Goal: Use online tool/utility: Utilize a website feature to perform a specific function

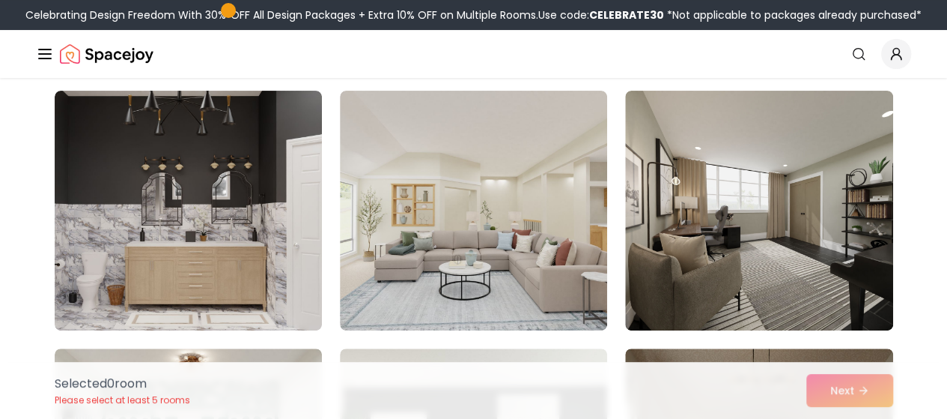
scroll to position [112, 0]
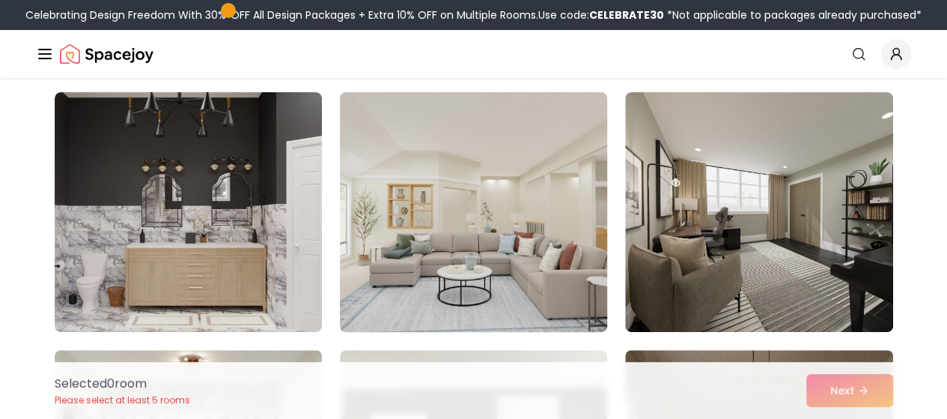
click at [442, 279] on img at bounding box center [473, 212] width 281 height 252
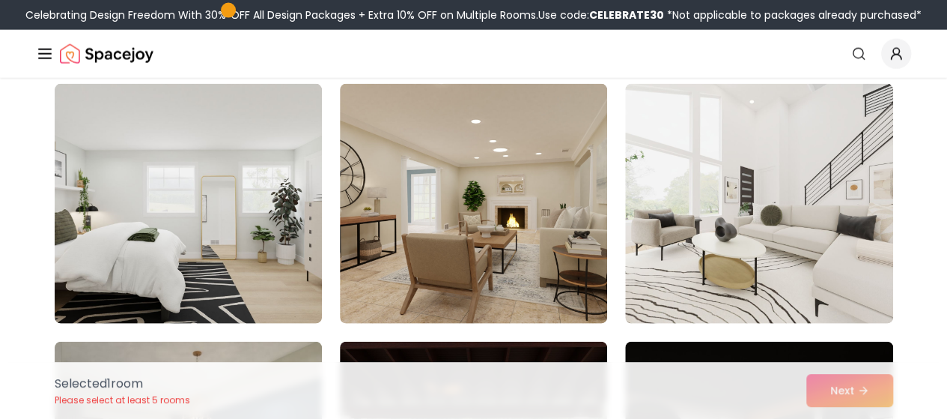
scroll to position [1667, 0]
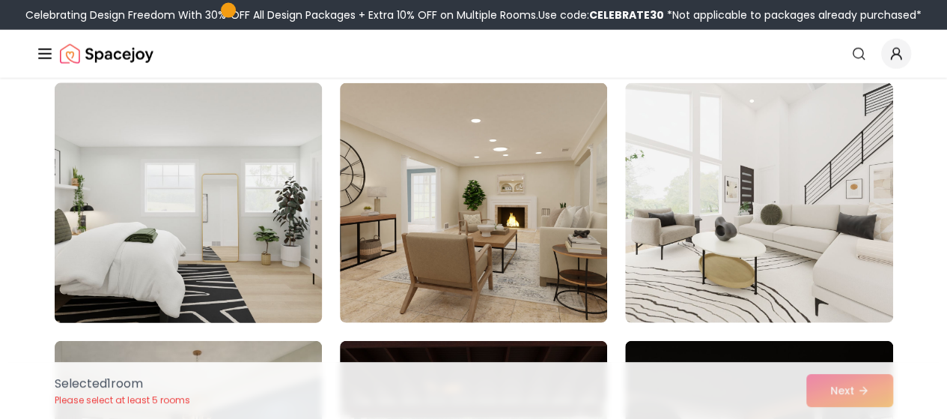
click at [273, 264] on img at bounding box center [188, 203] width 281 height 252
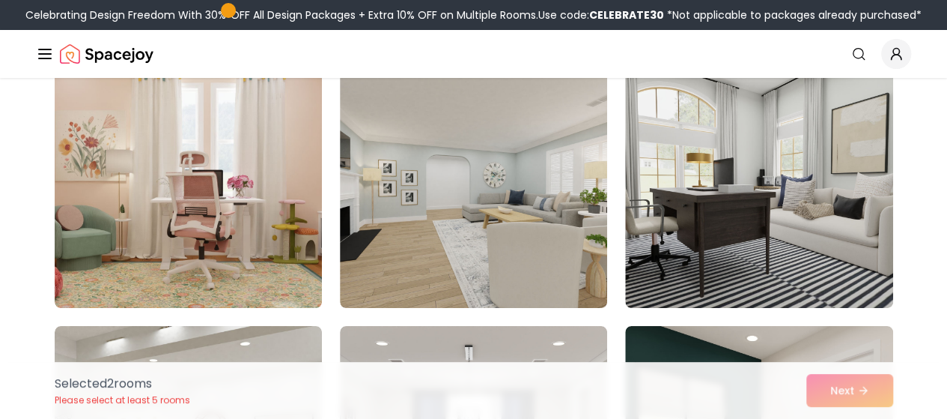
scroll to position [2711, 0]
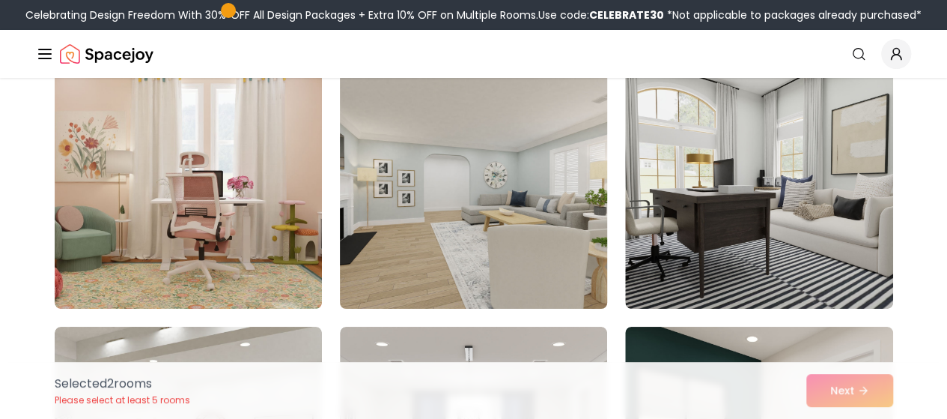
click at [487, 238] on img at bounding box center [473, 189] width 281 height 252
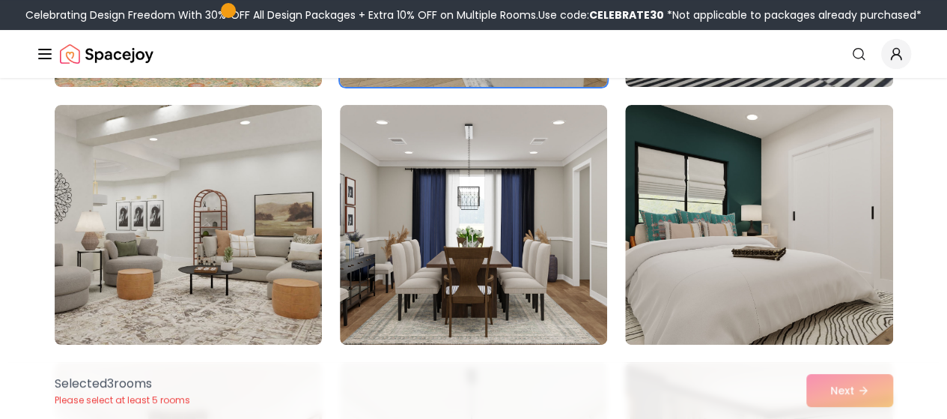
scroll to position [2934, 0]
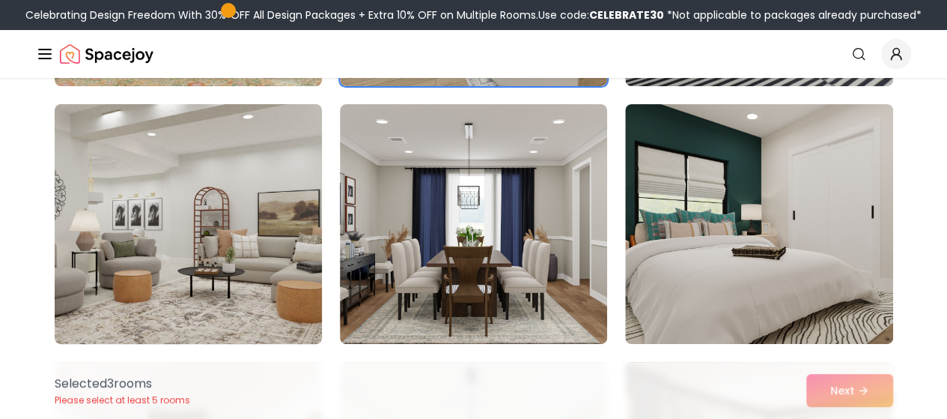
click at [225, 253] on img at bounding box center [188, 224] width 281 height 252
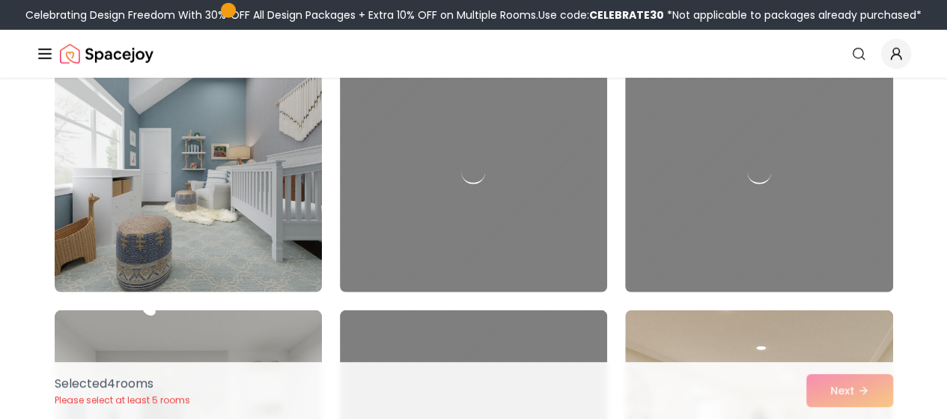
scroll to position [7623, 0]
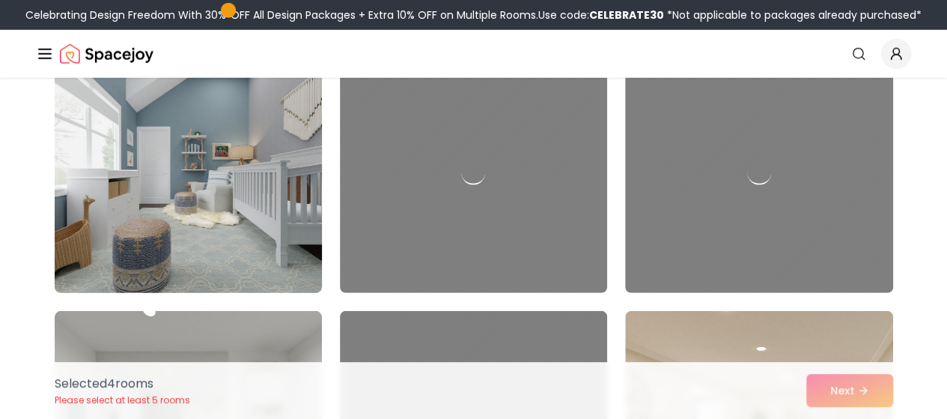
click at [216, 203] on img at bounding box center [188, 173] width 281 height 252
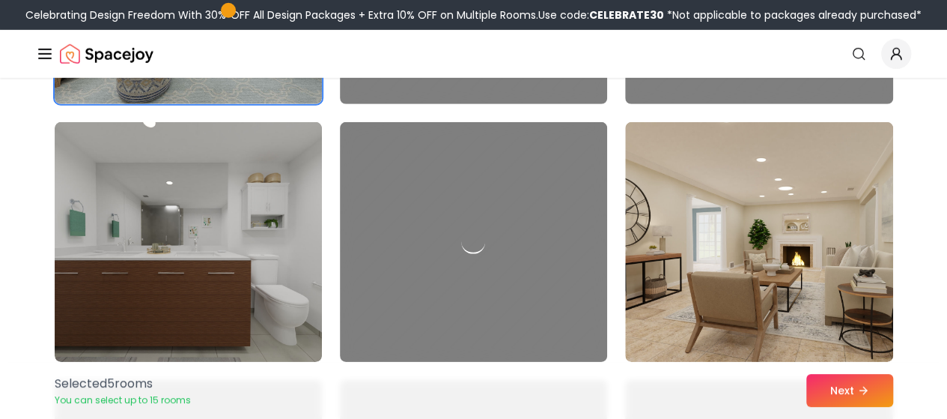
scroll to position [7834, 0]
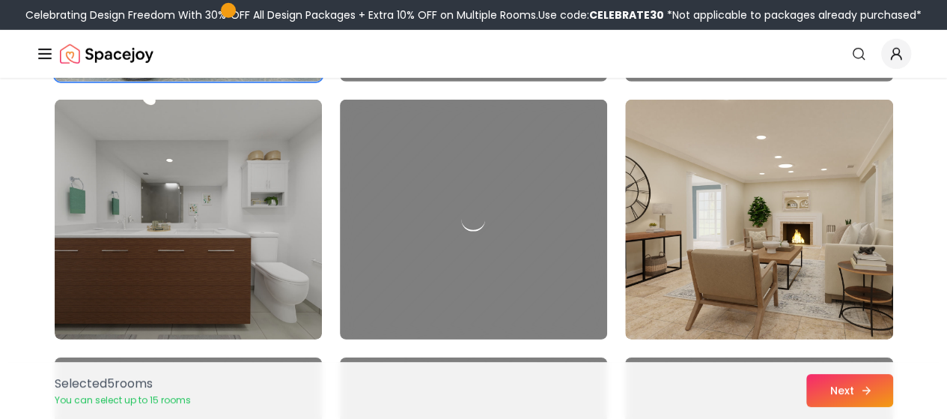
click at [846, 389] on button "Next" at bounding box center [850, 390] width 87 height 33
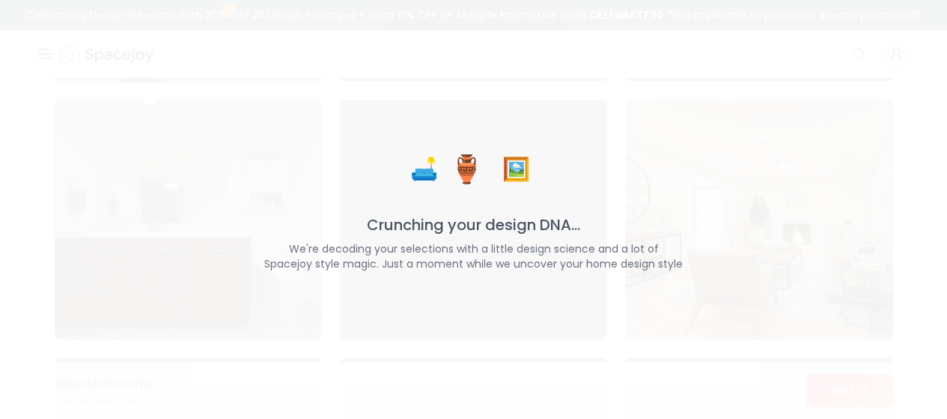
click at [373, 228] on p "Crunching your design DNA..." at bounding box center [474, 224] width 474 height 21
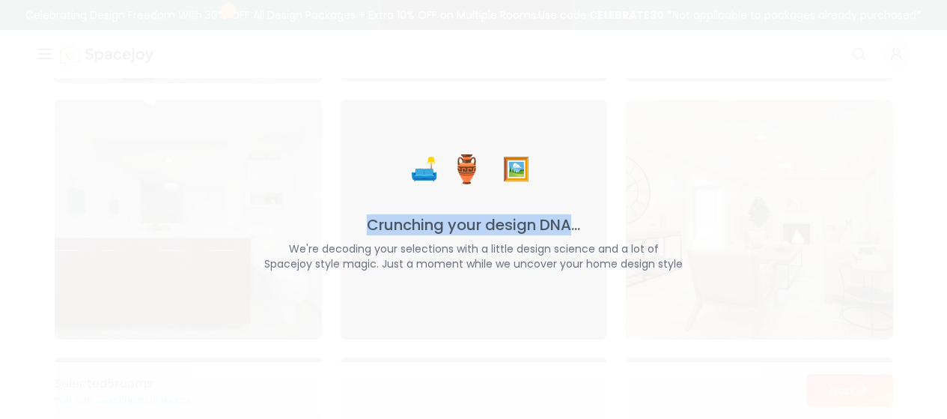
drag, startPoint x: 373, startPoint y: 228, endPoint x: 557, endPoint y: 223, distance: 184.3
click at [557, 223] on p "Crunching your design DNA..." at bounding box center [474, 224] width 474 height 21
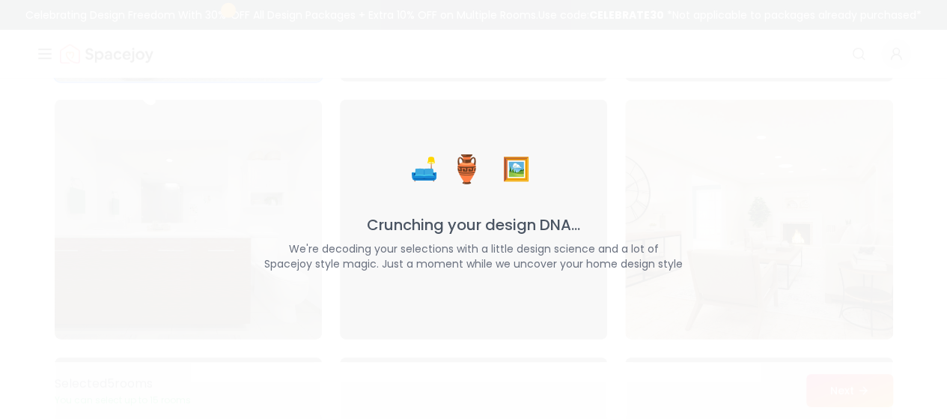
click at [292, 251] on p "We're decoding your selections with a little design science and a lot of Spacej…" at bounding box center [474, 256] width 474 height 30
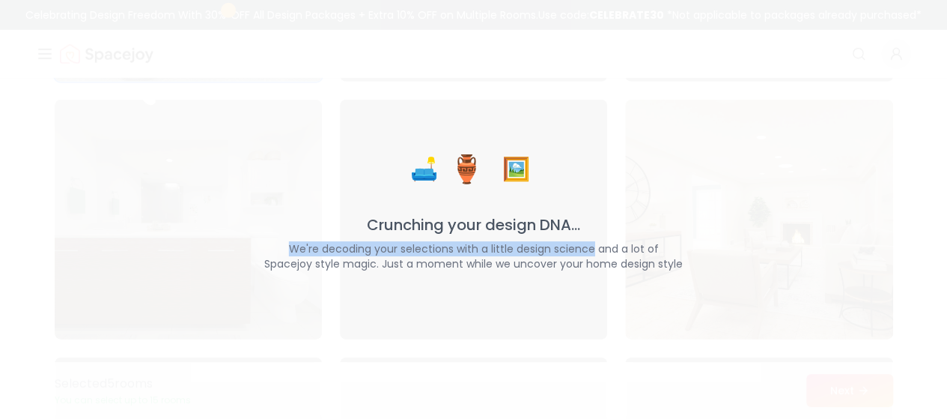
drag, startPoint x: 292, startPoint y: 251, endPoint x: 569, endPoint y: 249, distance: 277.1
click at [569, 249] on p "We're decoding your selections with a little design science and a lot of Spacej…" at bounding box center [474, 256] width 474 height 30
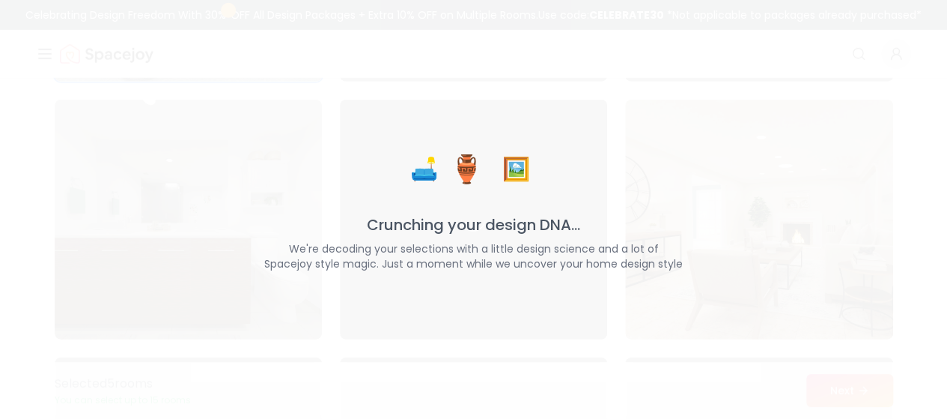
click at [301, 267] on p "We're decoding your selections with a little design science and a lot of Spacej…" at bounding box center [474, 256] width 474 height 30
drag, startPoint x: 301, startPoint y: 267, endPoint x: 355, endPoint y: 266, distance: 53.9
click at [355, 266] on p "We're decoding your selections with a little design science and a lot of Spacej…" at bounding box center [474, 256] width 474 height 30
click at [389, 266] on p "We're decoding your selections with a little design science and a lot of Spacej…" at bounding box center [474, 256] width 474 height 30
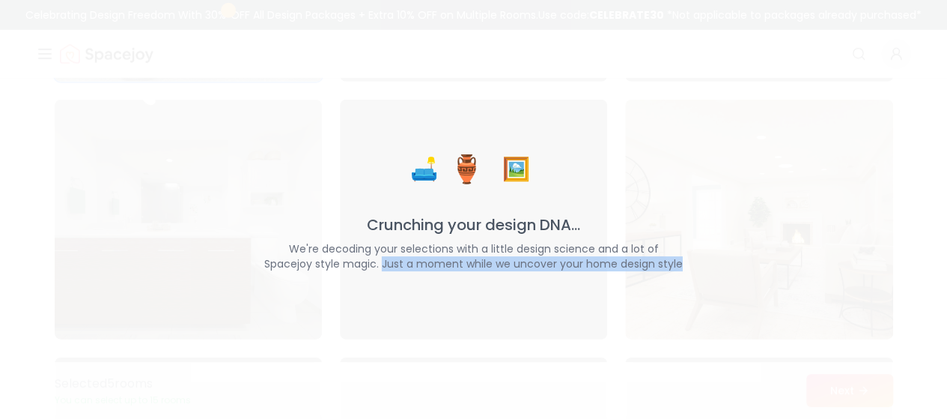
drag, startPoint x: 389, startPoint y: 266, endPoint x: 674, endPoint y: 269, distance: 284.6
click at [674, 269] on p "We're decoding your selections with a little design science and a lot of Spacej…" at bounding box center [474, 256] width 474 height 30
